Goal: Navigation & Orientation: Find specific page/section

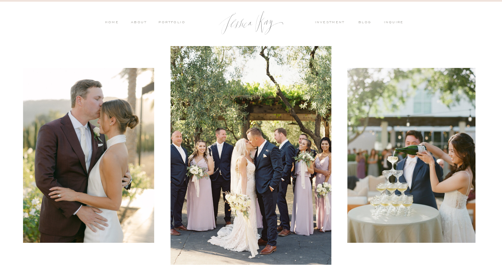
click at [176, 23] on nav "PORTFOLIO" at bounding box center [171, 23] width 28 height 6
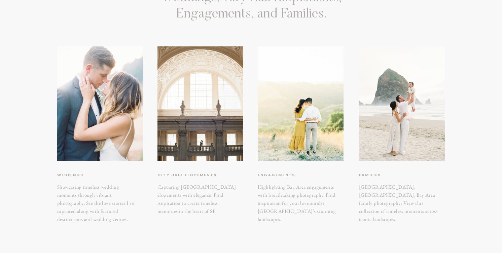
scroll to position [88, 0]
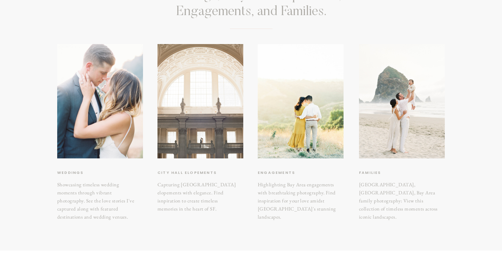
click at [205, 129] on div at bounding box center [200, 101] width 86 height 114
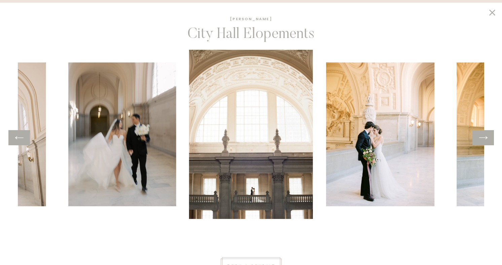
click at [486, 137] on icon at bounding box center [483, 137] width 8 height 3
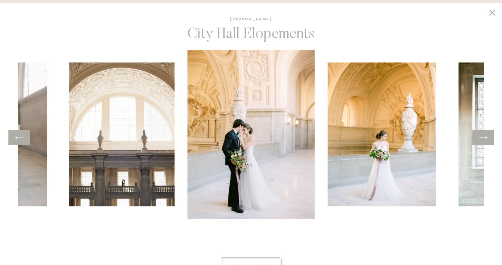
click at [487, 138] on icon at bounding box center [483, 137] width 10 height 10
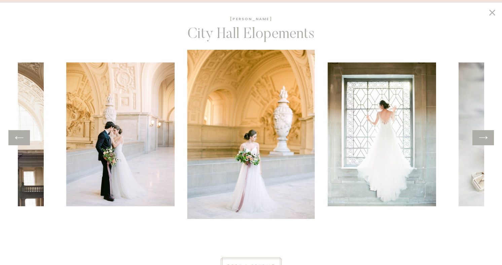
click at [487, 138] on icon at bounding box center [483, 137] width 10 height 10
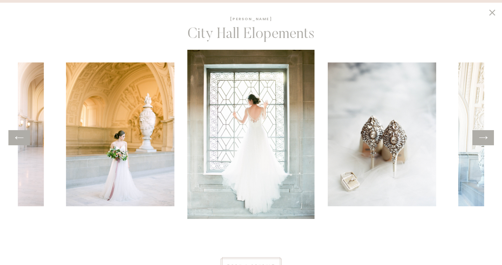
click at [487, 138] on icon at bounding box center [483, 137] width 10 height 10
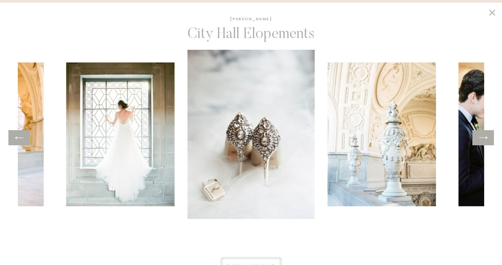
click at [487, 138] on icon at bounding box center [483, 137] width 10 height 10
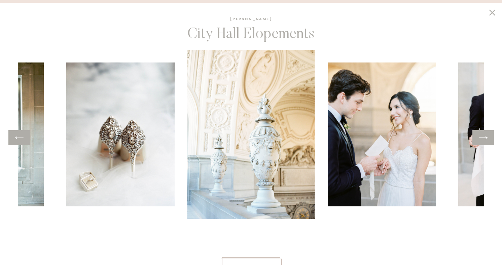
click at [487, 138] on icon at bounding box center [483, 137] width 10 height 10
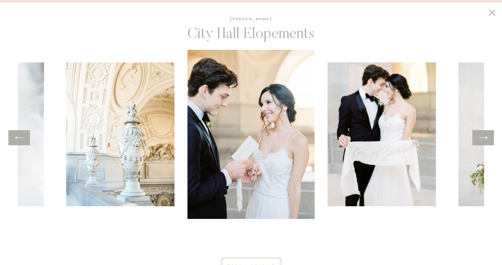
click at [487, 138] on icon at bounding box center [483, 137] width 10 height 10
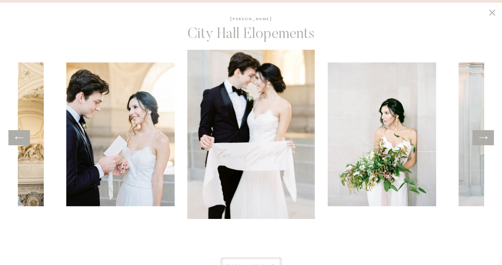
click at [487, 138] on icon at bounding box center [483, 137] width 10 height 10
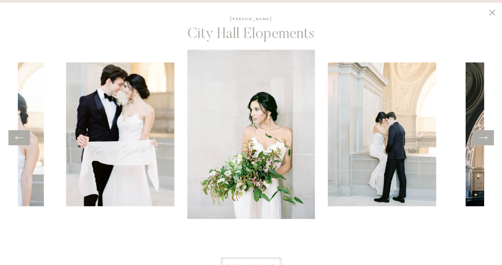
click at [487, 138] on icon at bounding box center [483, 137] width 10 height 10
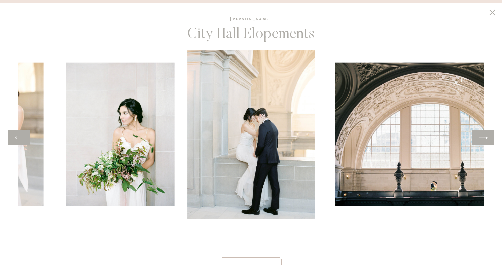
click at [487, 138] on icon at bounding box center [483, 137] width 10 height 10
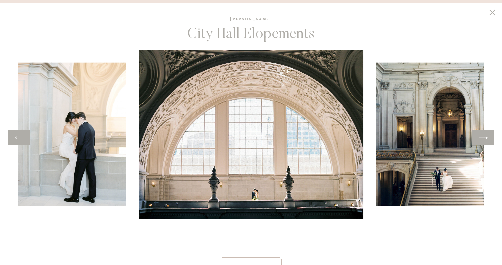
click at [487, 138] on icon at bounding box center [483, 137] width 10 height 10
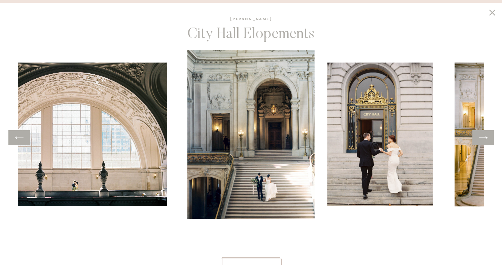
click at [487, 138] on icon at bounding box center [483, 137] width 10 height 10
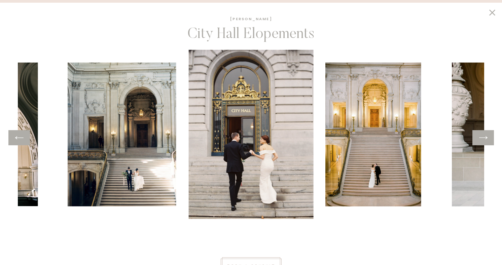
click at [487, 138] on icon at bounding box center [483, 137] width 10 height 10
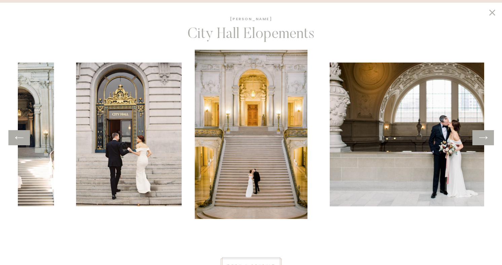
click at [487, 138] on icon at bounding box center [483, 137] width 10 height 10
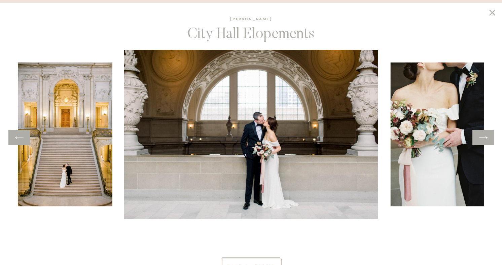
click at [487, 138] on icon at bounding box center [483, 137] width 10 height 10
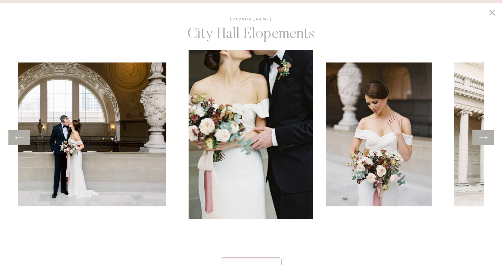
click at [487, 138] on icon at bounding box center [483, 137] width 10 height 10
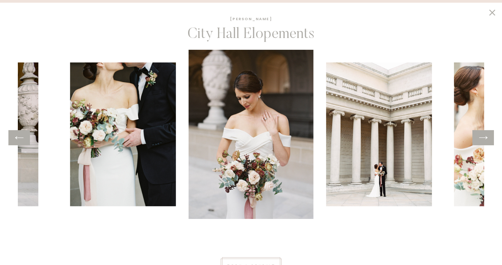
click at [487, 138] on icon at bounding box center [483, 137] width 10 height 10
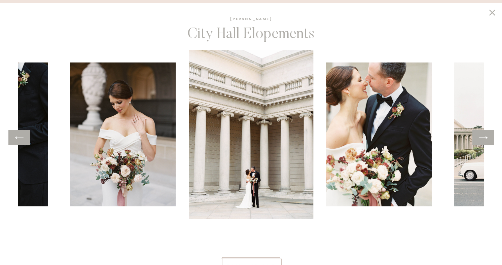
click at [487, 138] on icon at bounding box center [483, 137] width 10 height 10
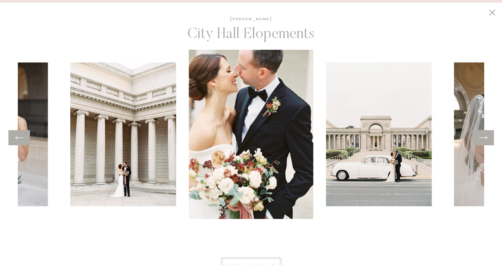
click at [487, 138] on icon at bounding box center [483, 137] width 10 height 10
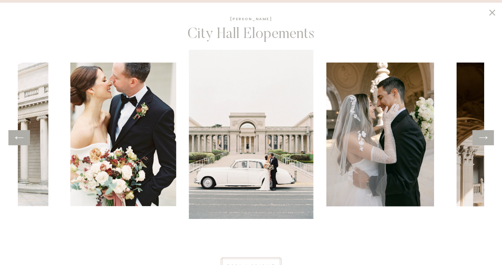
click at [487, 138] on icon at bounding box center [483, 137] width 10 height 10
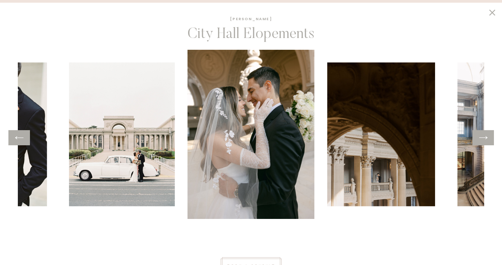
click at [487, 138] on icon at bounding box center [483, 137] width 10 height 10
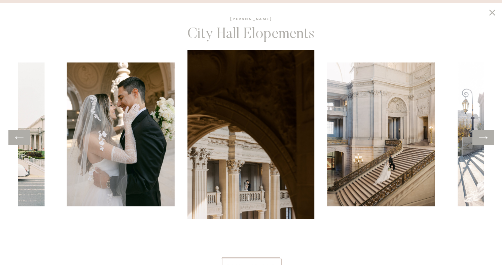
click at [487, 138] on icon at bounding box center [483, 137] width 10 height 10
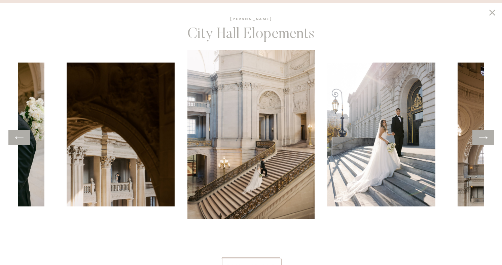
click at [487, 138] on icon at bounding box center [483, 137] width 10 height 10
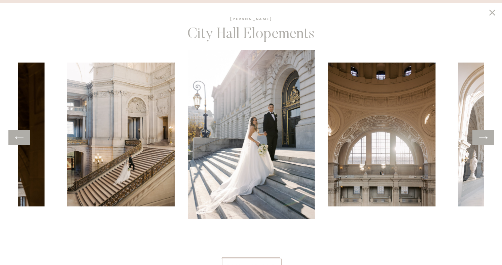
click at [487, 138] on icon at bounding box center [483, 137] width 10 height 10
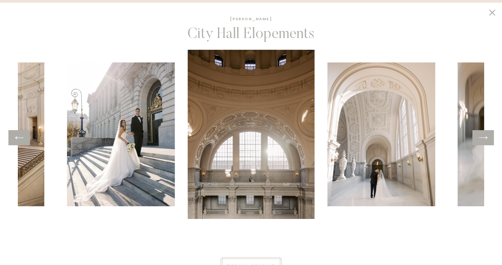
click at [487, 138] on icon at bounding box center [483, 137] width 10 height 10
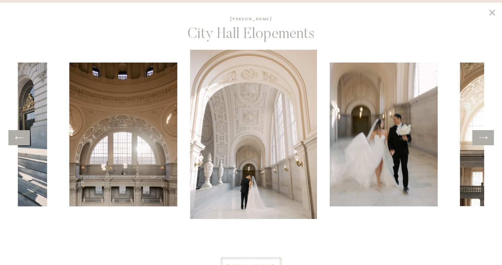
click at [487, 138] on icon at bounding box center [483, 137] width 10 height 10
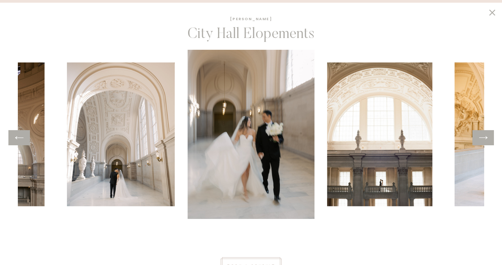
click at [487, 138] on icon at bounding box center [483, 137] width 10 height 10
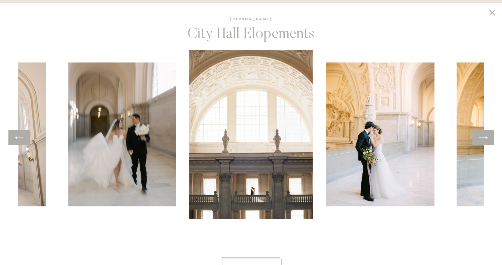
click at [487, 138] on icon at bounding box center [483, 137] width 10 height 10
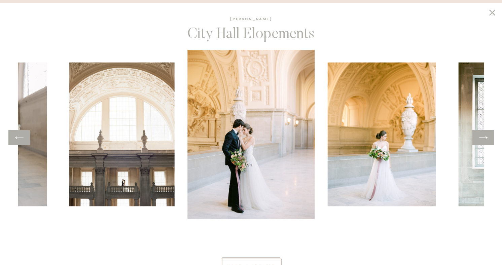
click at [487, 138] on icon at bounding box center [483, 137] width 10 height 10
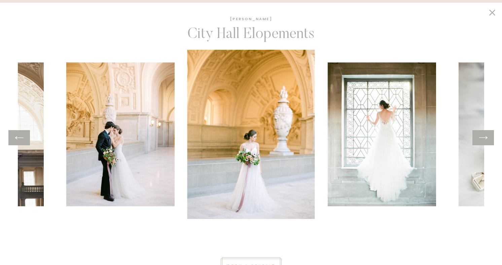
click at [487, 138] on icon at bounding box center [483, 137] width 10 height 10
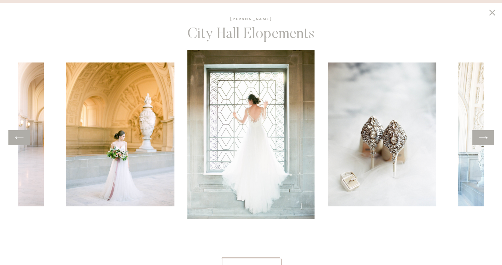
click at [487, 138] on icon at bounding box center [483, 137] width 10 height 10
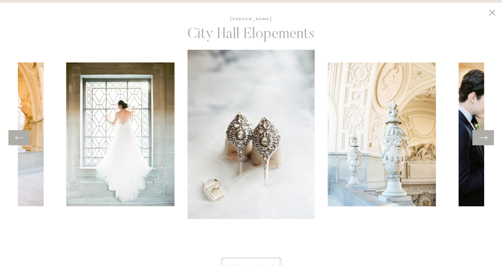
click at [487, 138] on icon at bounding box center [483, 137] width 10 height 10
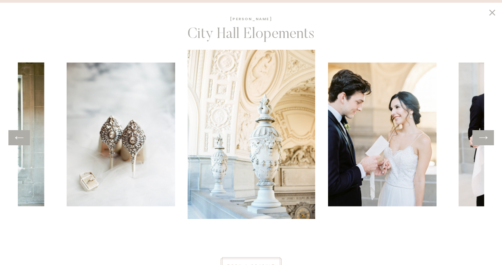
click at [487, 138] on icon at bounding box center [483, 137] width 10 height 10
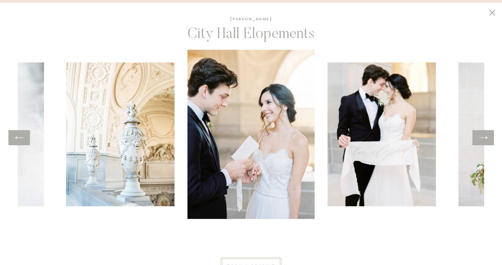
click at [487, 138] on icon at bounding box center [483, 137] width 10 height 10
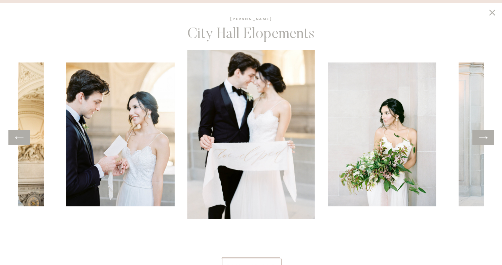
click at [487, 138] on icon at bounding box center [483, 137] width 10 height 10
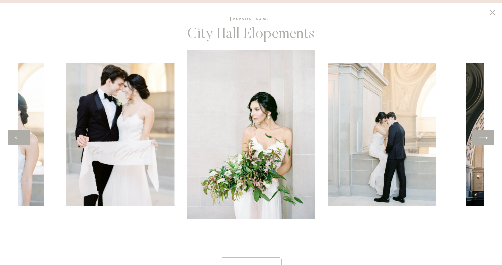
click at [487, 138] on icon at bounding box center [483, 137] width 10 height 10
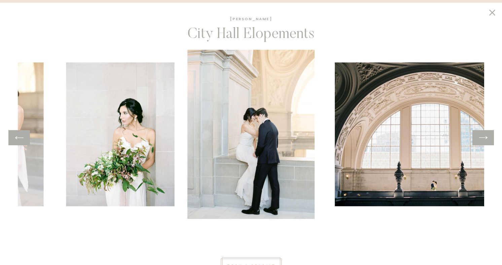
click at [487, 138] on icon at bounding box center [483, 137] width 10 height 10
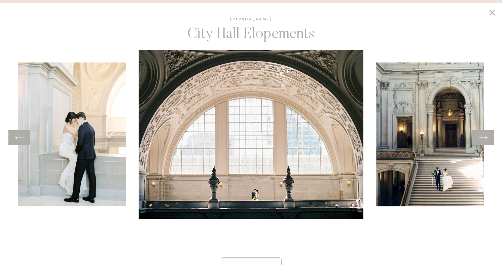
click at [487, 138] on icon at bounding box center [483, 137] width 10 height 10
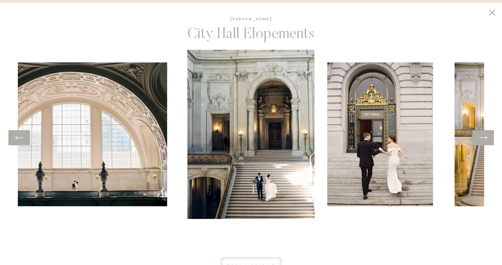
click at [487, 138] on icon at bounding box center [483, 137] width 10 height 10
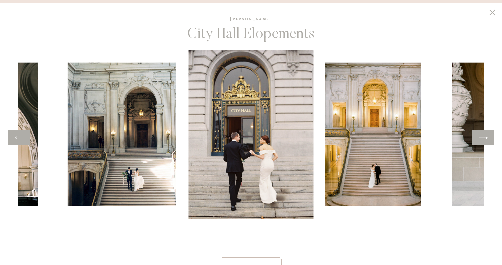
click at [487, 138] on icon at bounding box center [483, 137] width 10 height 10
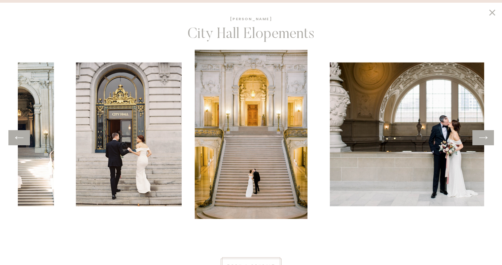
click at [487, 138] on icon at bounding box center [483, 137] width 10 height 10
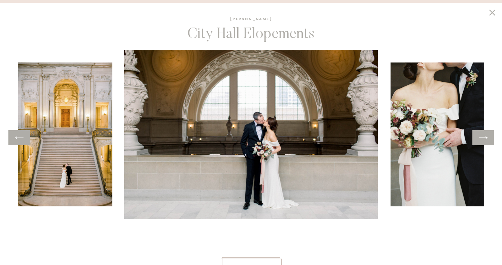
click at [487, 138] on icon at bounding box center [483, 137] width 10 height 10
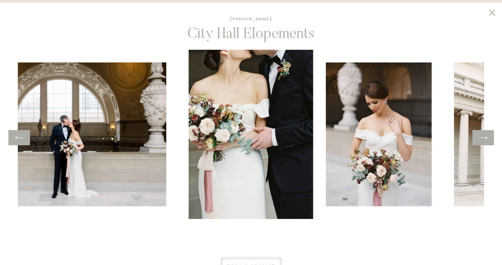
click at [487, 138] on icon at bounding box center [483, 137] width 10 height 10
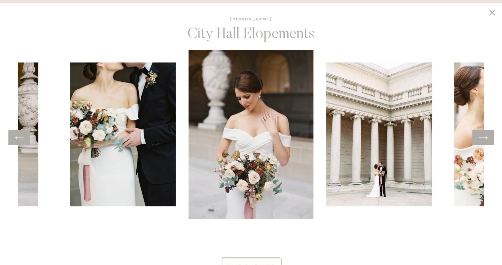
click at [487, 138] on icon at bounding box center [483, 137] width 10 height 10
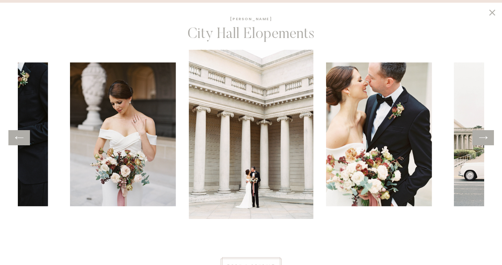
click at [487, 138] on icon at bounding box center [483, 137] width 10 height 10
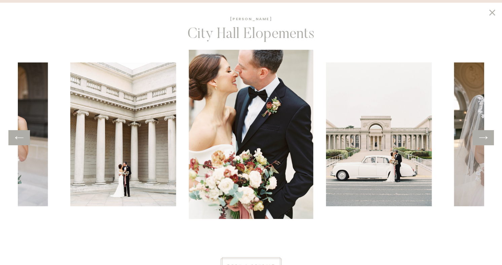
click at [487, 138] on icon at bounding box center [483, 137] width 10 height 10
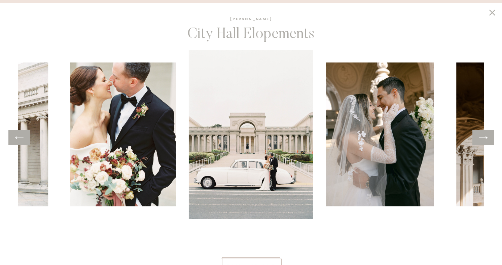
click at [487, 138] on icon at bounding box center [483, 137] width 10 height 10
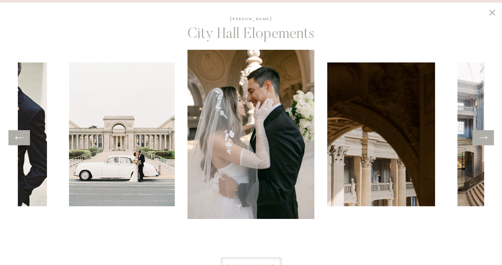
click at [487, 138] on icon at bounding box center [483, 137] width 10 height 10
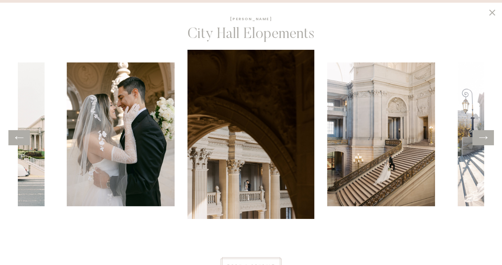
click at [487, 138] on icon at bounding box center [483, 137] width 10 height 10
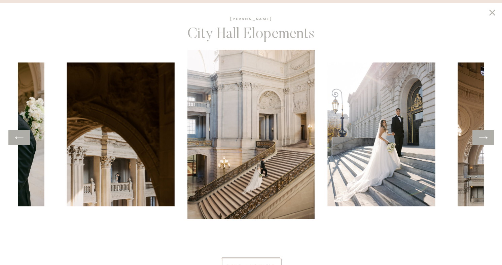
click at [487, 138] on icon at bounding box center [483, 137] width 10 height 10
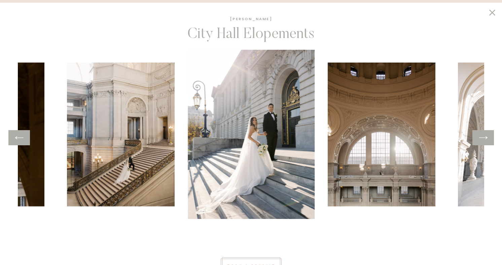
click at [487, 138] on icon at bounding box center [483, 137] width 10 height 10
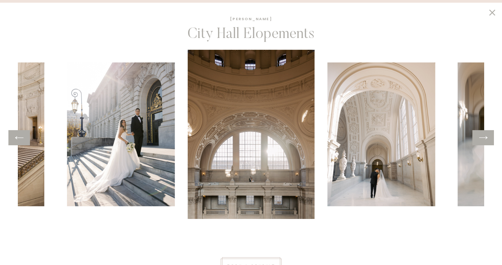
click at [251, 164] on img at bounding box center [251, 134] width 127 height 169
click at [487, 131] on div at bounding box center [483, 137] width 22 height 15
click at [486, 136] on icon at bounding box center [483, 137] width 10 height 10
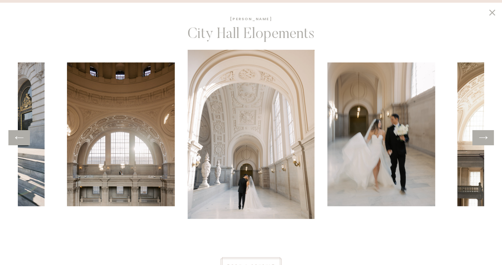
click at [486, 137] on icon at bounding box center [483, 137] width 10 height 10
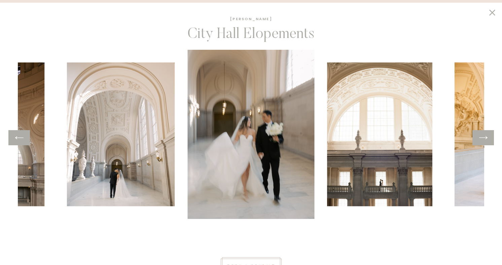
click at [486, 137] on icon at bounding box center [483, 137] width 10 height 10
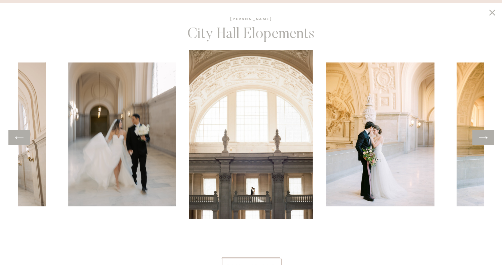
click at [486, 137] on icon at bounding box center [483, 137] width 10 height 10
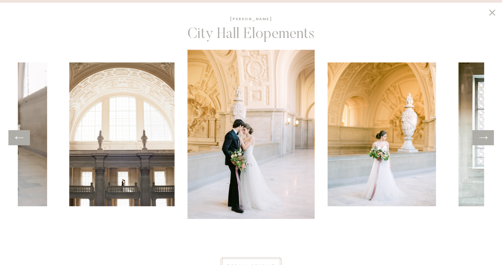
click at [491, 13] on icon at bounding box center [492, 12] width 6 height 6
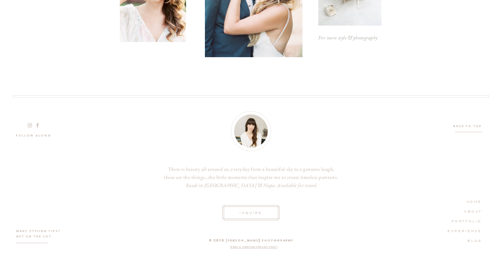
scroll to position [1077, 0]
